Goal: Information Seeking & Learning: Learn about a topic

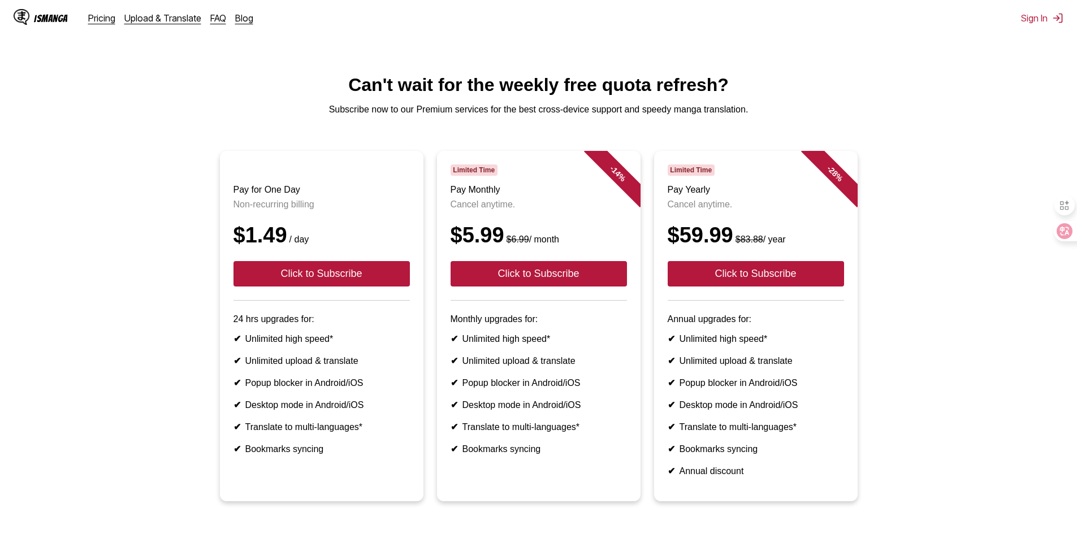
click at [967, 114] on p "Subscribe now to our Premium services for the best cross-device support and spe…" at bounding box center [538, 110] width 1059 height 10
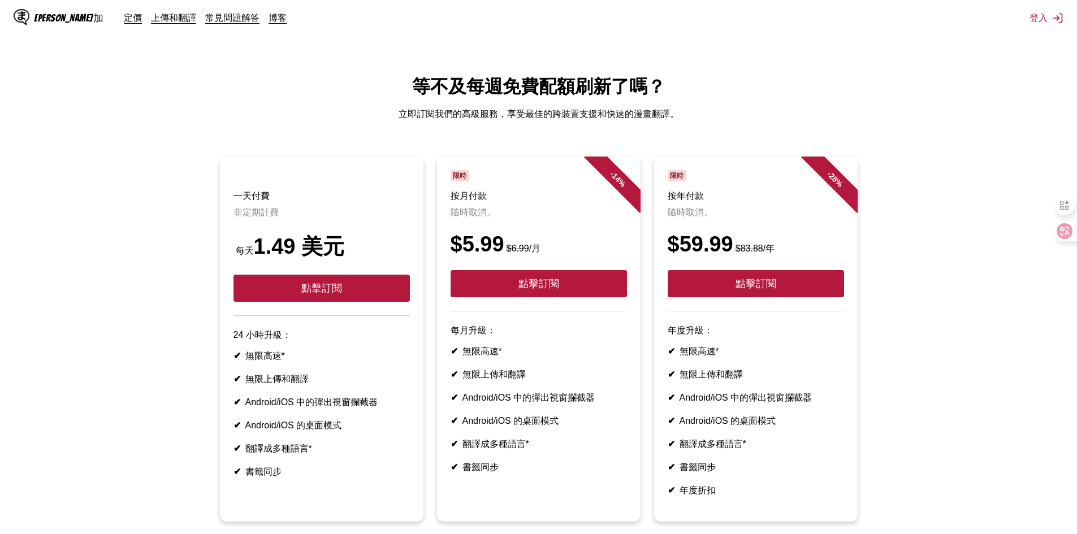
click at [928, 171] on ul "一天付費 非定期計費 每天 1.49 美元 點擊訂閱 24 小時升級： ✔ 無限高速* ✔ 無限上傳和翻譯 ✔ Android/iOS 中的彈出視窗攔截器 ✔…" at bounding box center [538, 346] width 1059 height 379
click at [159, 20] on font "上傳和翻譯" at bounding box center [173, 17] width 45 height 11
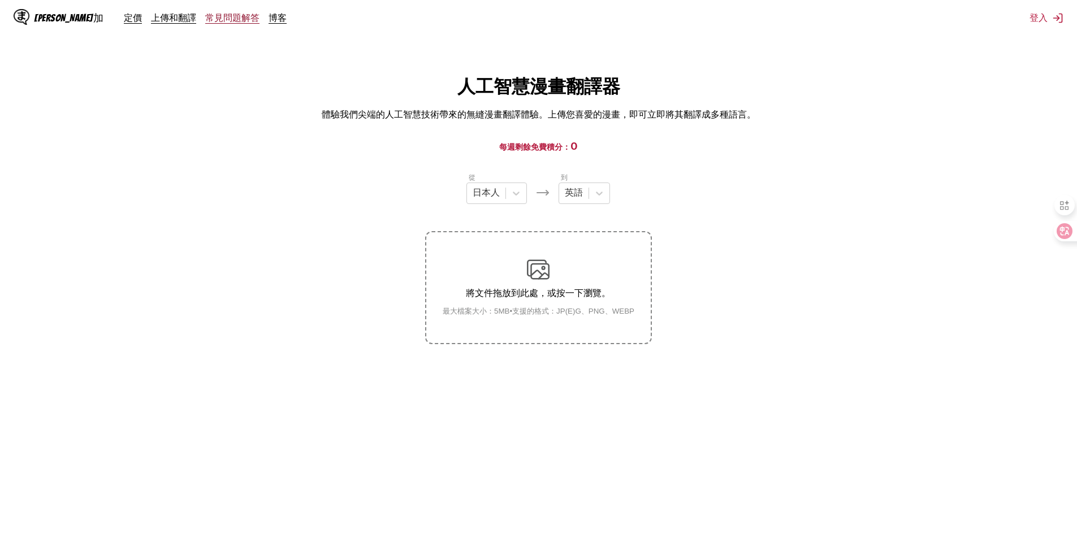
click at [205, 21] on font "常見問題解答" at bounding box center [232, 17] width 54 height 11
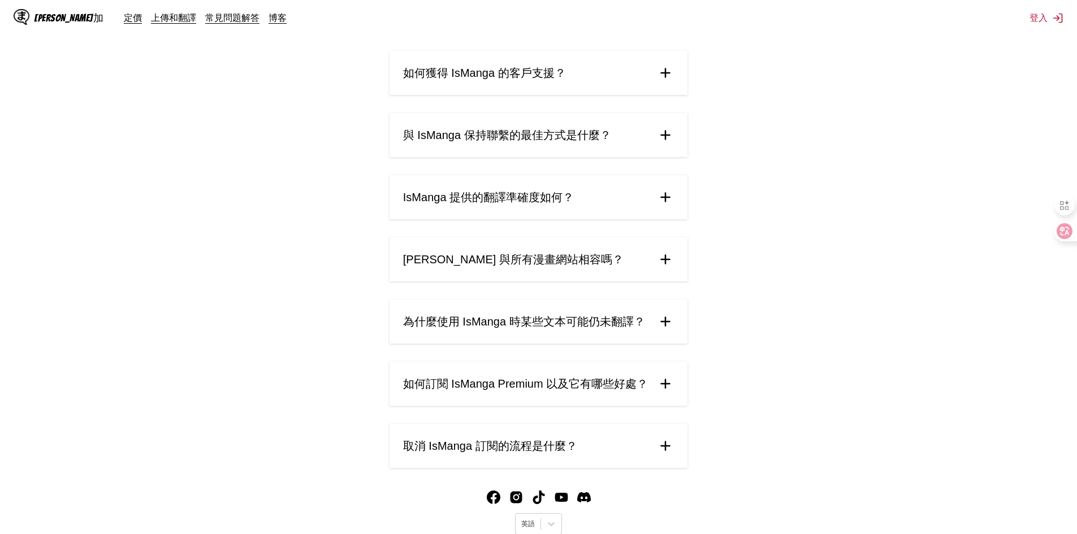
scroll to position [257, 0]
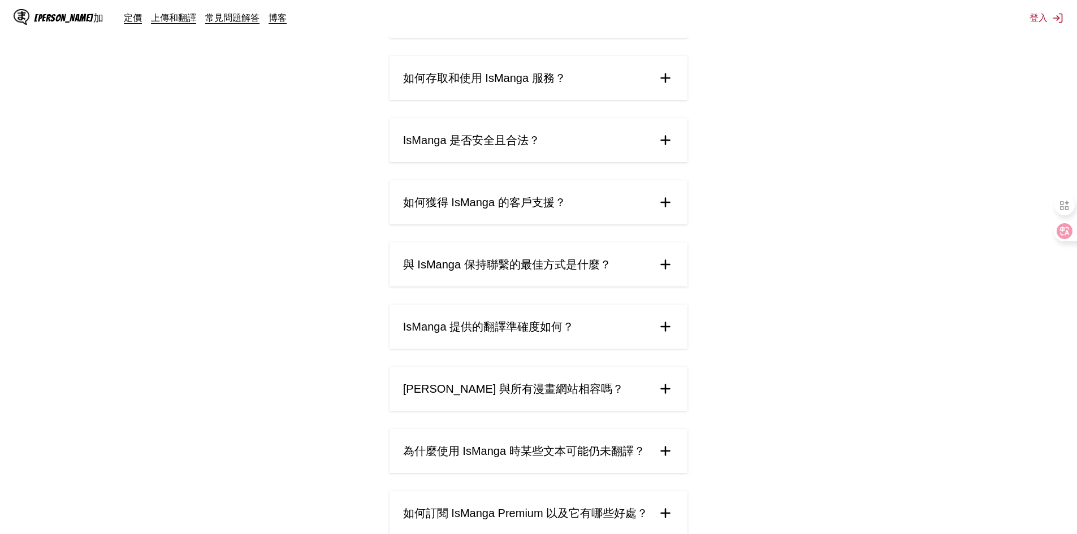
click at [61, 19] on font "[PERSON_NAME]加" at bounding box center [69, 17] width 70 height 11
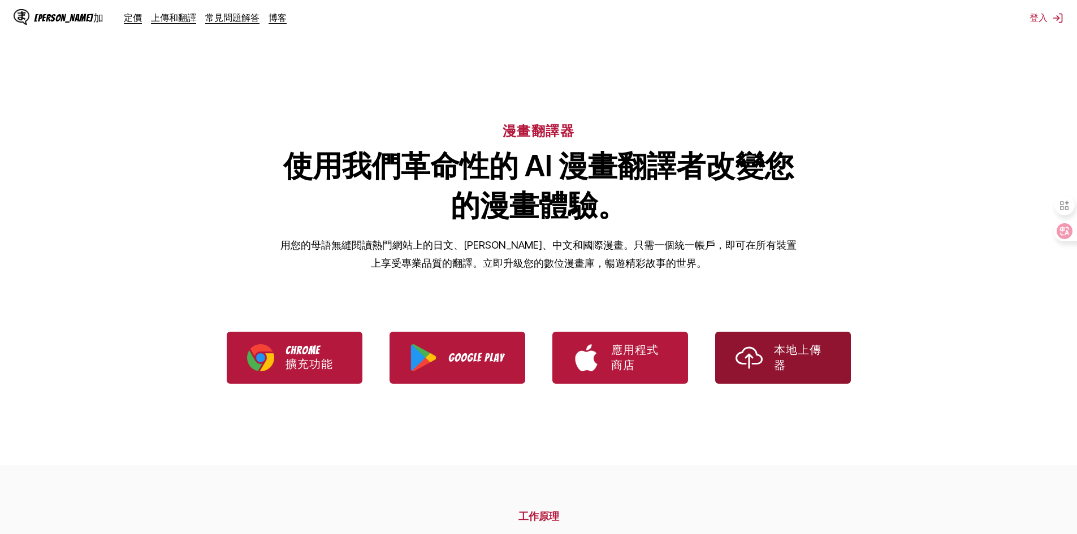
click at [808, 384] on link "本地上傳器" at bounding box center [783, 358] width 136 height 52
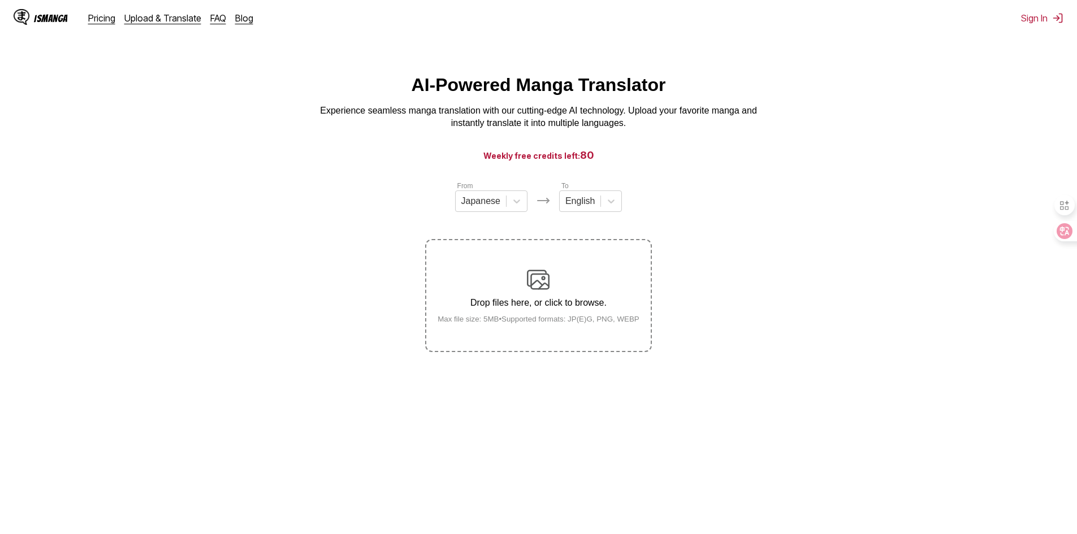
click at [672, 168] on main "AI-Powered Manga Translator Experience seamless manga translation with our cutt…" at bounding box center [538, 315] width 1077 height 481
